Goal: Information Seeking & Learning: Learn about a topic

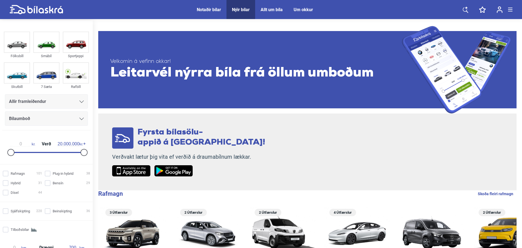
click at [49, 108] on div "Allir framleiðendur" at bounding box center [46, 101] width 83 height 14
click at [50, 104] on div "Allir framleiðendur" at bounding box center [46, 102] width 75 height 8
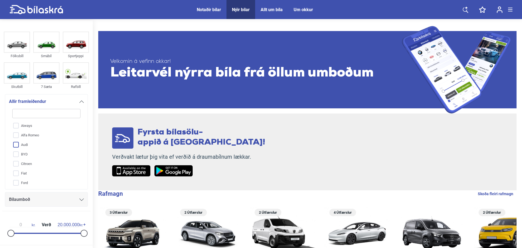
scroll to position [46, 0]
click at [34, 157] on input "Jeep" at bounding box center [42, 157] width 69 height 10
checkbox input "true"
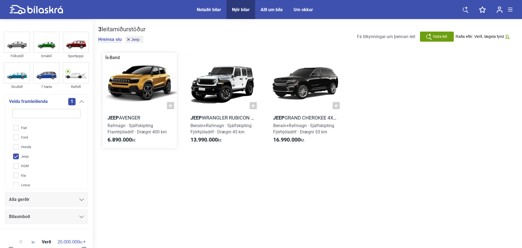
click at [152, 85] on div at bounding box center [140, 82] width 74 height 59
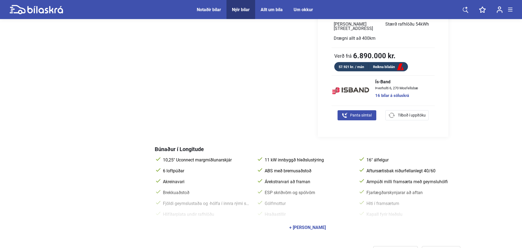
scroll to position [227, 0]
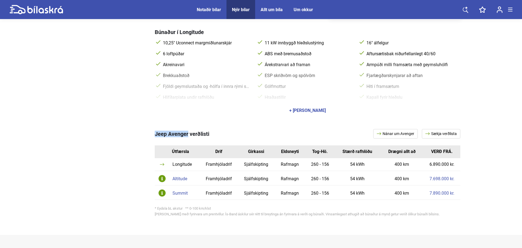
drag, startPoint x: 154, startPoint y: 128, endPoint x: 188, endPoint y: 129, distance: 34.7
click at [188, 129] on div "Jeep Avenger verðlisti Nánar um Avenger Sækja verðlista Útfærsla Drif [PERSON_N…" at bounding box center [261, 174] width 398 height 112
copy span "Jeep Avenger"
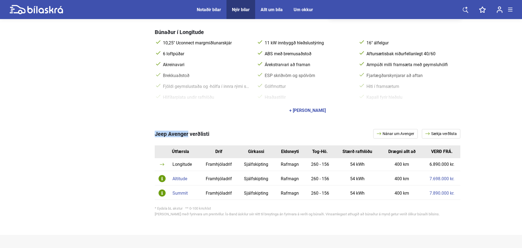
scroll to position [0, 0]
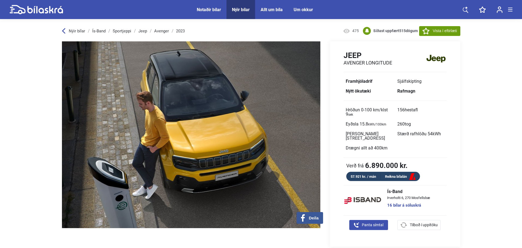
click at [143, 32] on link "Jeep" at bounding box center [142, 31] width 9 height 4
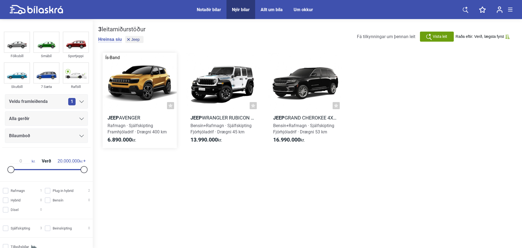
click at [122, 85] on div at bounding box center [140, 82] width 74 height 59
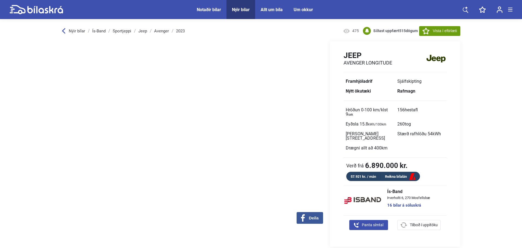
scroll to position [227, 0]
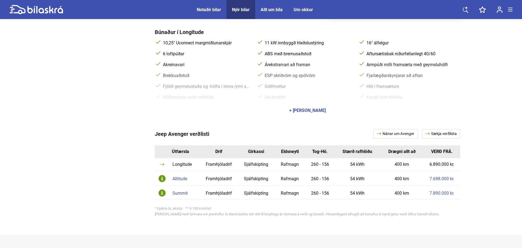
click at [403, 124] on div "Jeep Avenger verðlisti Nánar um Avenger Sækja verðlista Útfærsla Drif [PERSON_N…" at bounding box center [307, 174] width 305 height 112
click at [403, 130] on link "Nánar um Avenger" at bounding box center [395, 134] width 44 height 10
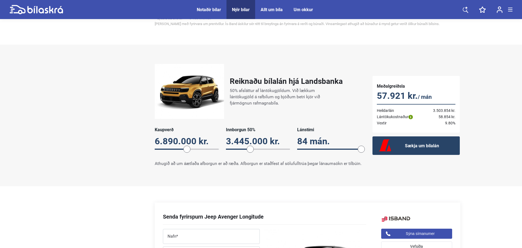
scroll to position [363, 0]
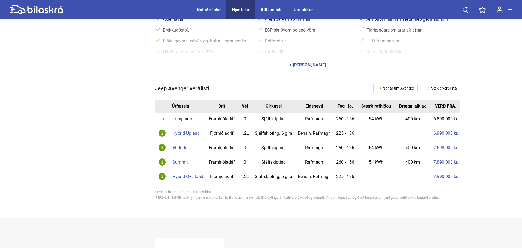
scroll to position [318, 0]
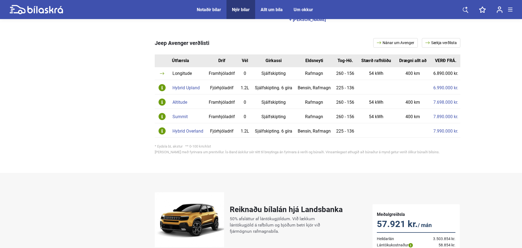
click at [197, 86] on div "Hybrid Upland" at bounding box center [187, 88] width 31 height 4
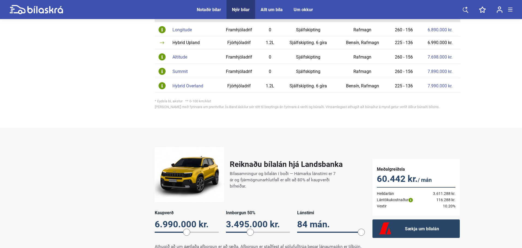
scroll to position [409, 0]
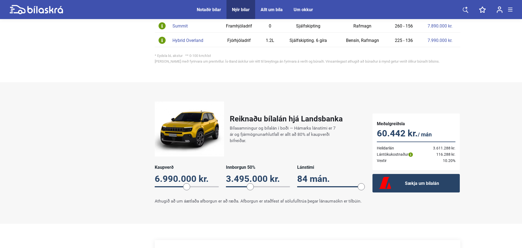
click at [179, 24] on div "Summit" at bounding box center [193, 26] width 43 height 4
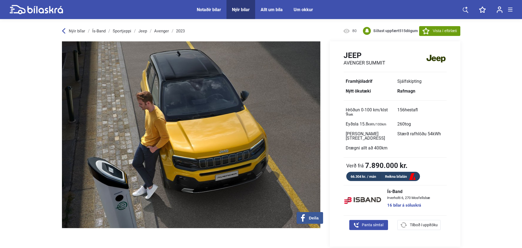
scroll to position [363, 0]
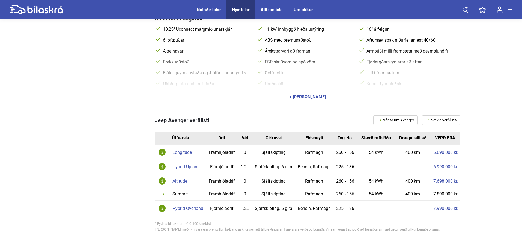
click at [187, 151] on div "Longitude" at bounding box center [187, 153] width 31 height 4
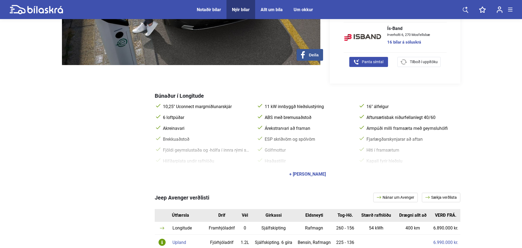
scroll to position [318, 0]
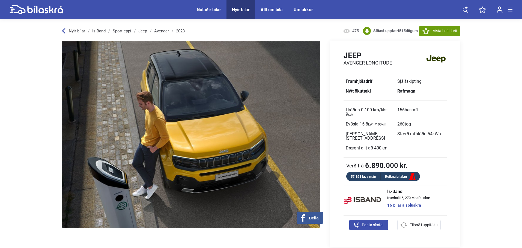
click at [235, 11] on div "Nýir bílar" at bounding box center [241, 9] width 18 height 5
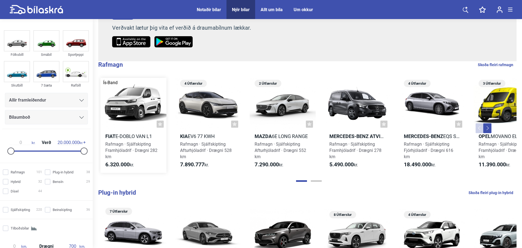
scroll to position [136, 0]
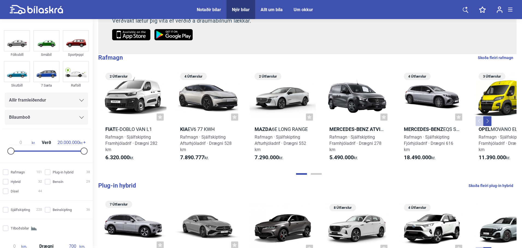
click at [52, 103] on div "Allir framleiðendur" at bounding box center [46, 101] width 75 height 8
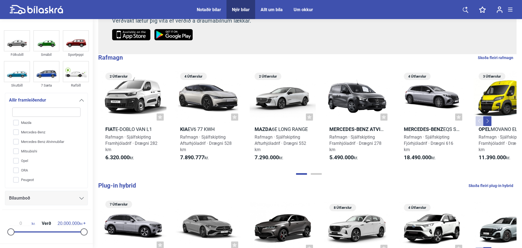
scroll to position [221, 0]
click at [30, 163] on input "Toyota" at bounding box center [42, 162] width 69 height 10
checkbox input "true"
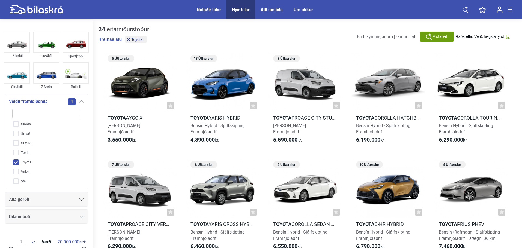
click at [48, 199] on div "Alla gerðir" at bounding box center [46, 200] width 75 height 8
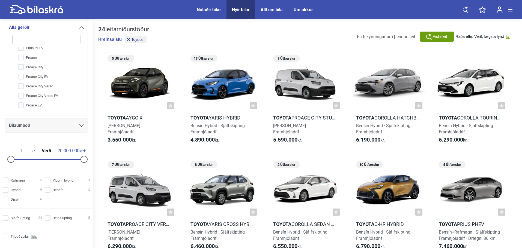
scroll to position [126, 0]
click at [46, 98] on input "Proace Verso" at bounding box center [42, 98] width 69 height 10
checkbox input "true"
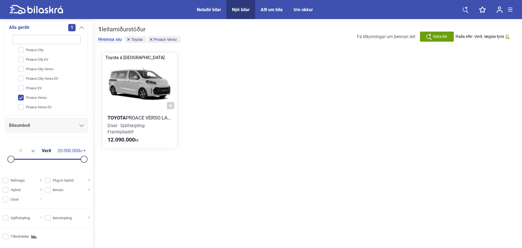
click at [149, 104] on div at bounding box center [140, 82] width 74 height 59
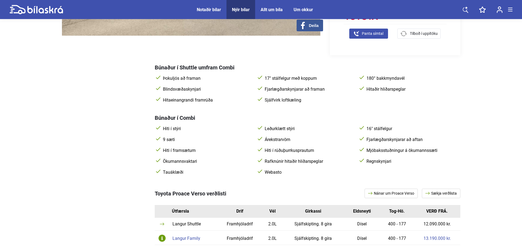
scroll to position [182, 0]
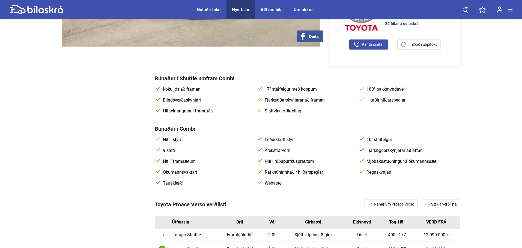
click at [405, 205] on link "Nánar um Proace Verso" at bounding box center [390, 205] width 53 height 10
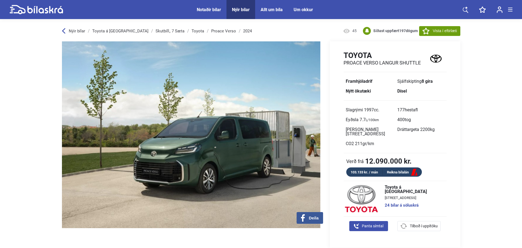
click at [191, 32] on link "Toyota" at bounding box center [197, 31] width 13 height 4
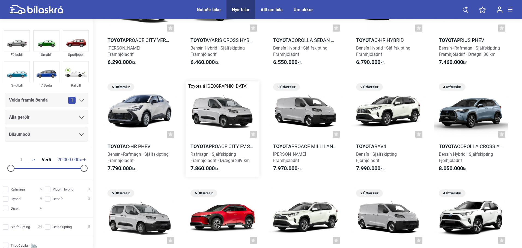
scroll to position [91, 0]
